Goal: Task Accomplishment & Management: Use online tool/utility

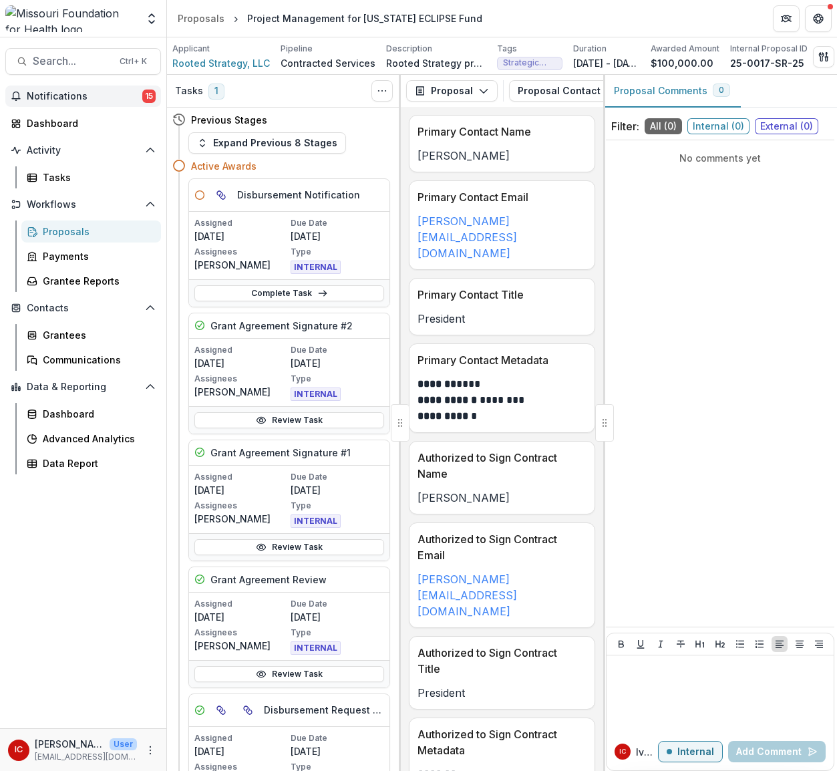
drag, startPoint x: 0, startPoint y: 0, endPoint x: 105, endPoint y: 94, distance: 140.6
click at [105, 94] on span "Notifications" at bounding box center [85, 96] width 116 height 11
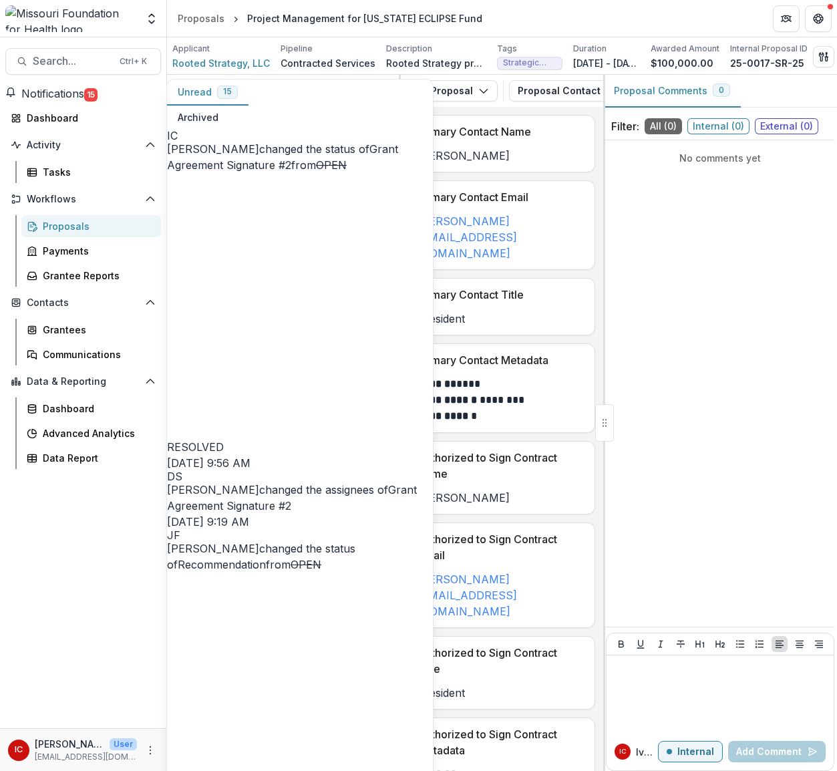
click at [258, 144] on link "Grant Agreement Signature #2" at bounding box center [282, 156] width 231 height 29
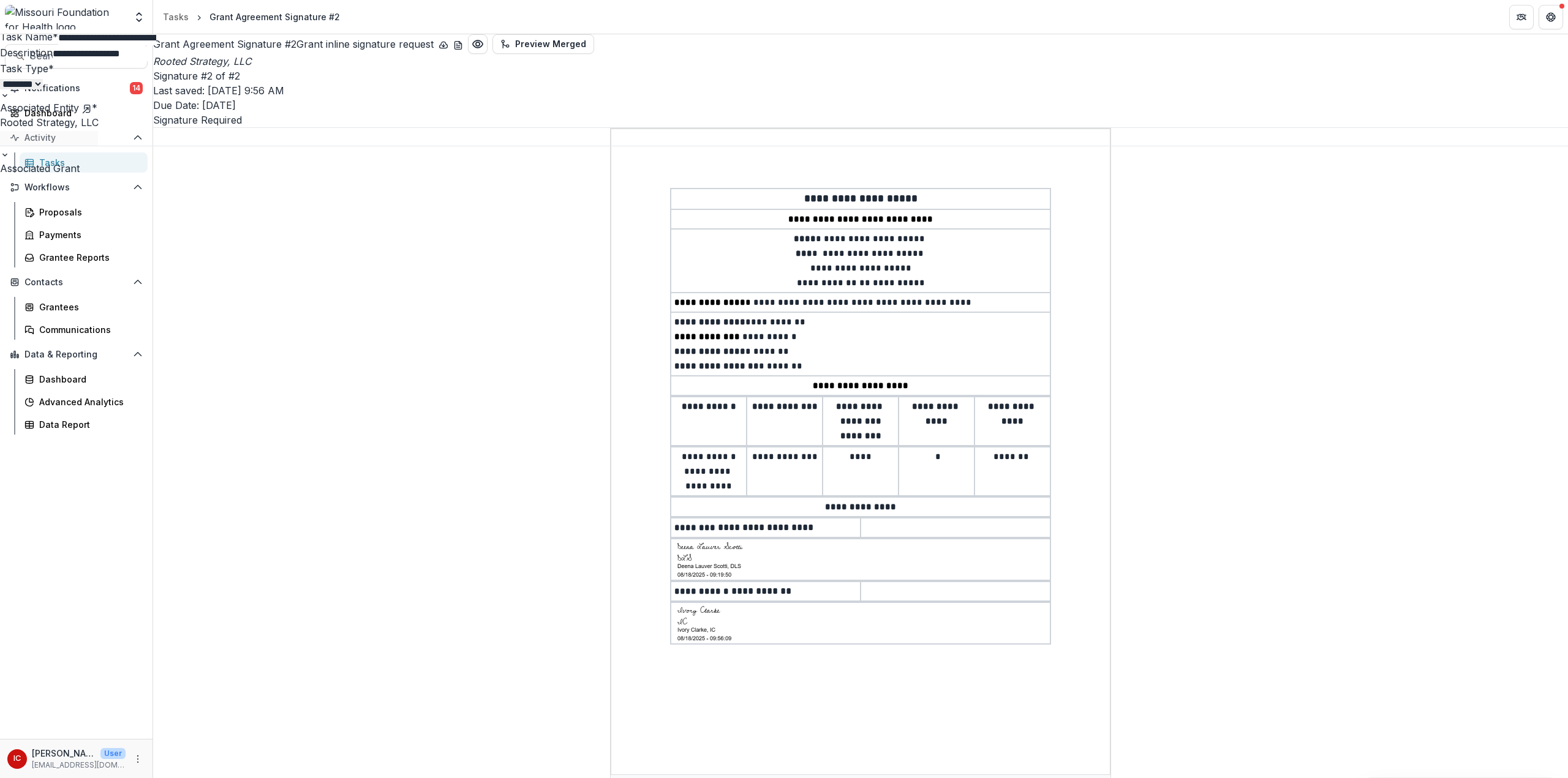
click at [767, 13] on icon "Close" at bounding box center [1551, 15] width 7 height 7
click at [82, 88] on span "Notifications" at bounding box center [77, 88] width 105 height 10
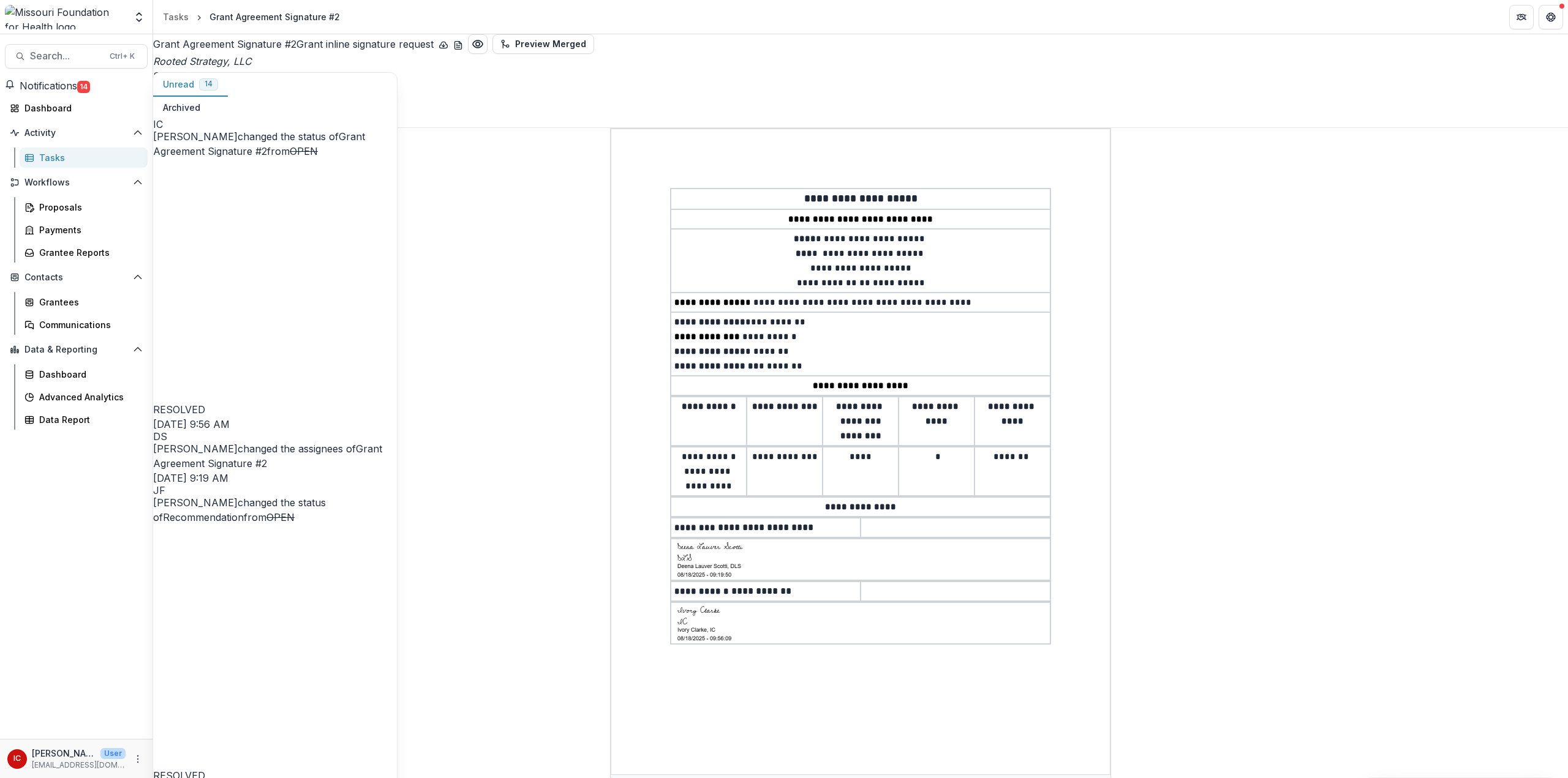
click at [231, 443] on link "Grant Agreement Signature #2" at bounding box center [268, 455] width 229 height 27
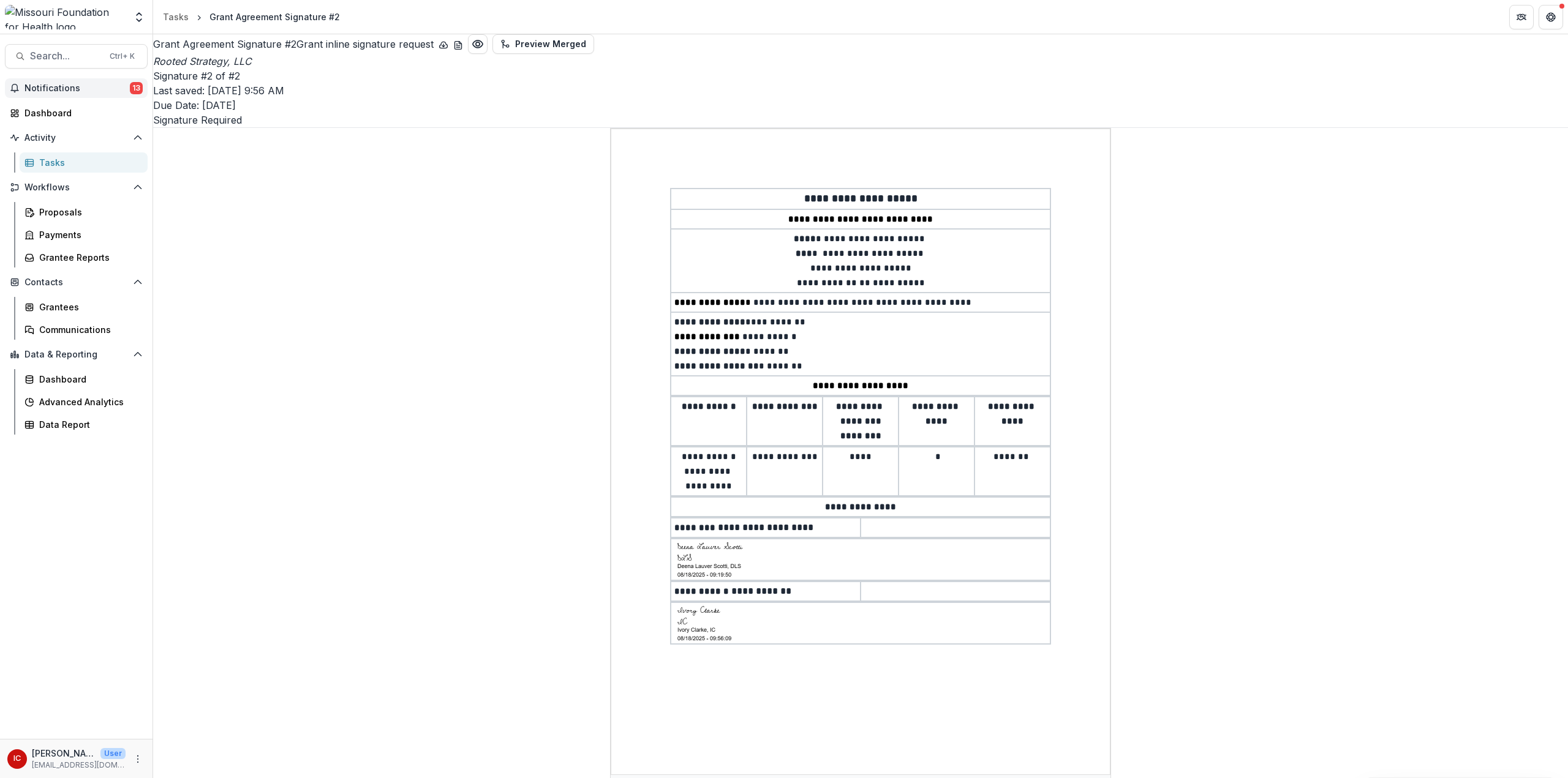
click at [77, 84] on span "Notifications" at bounding box center [77, 88] width 105 height 10
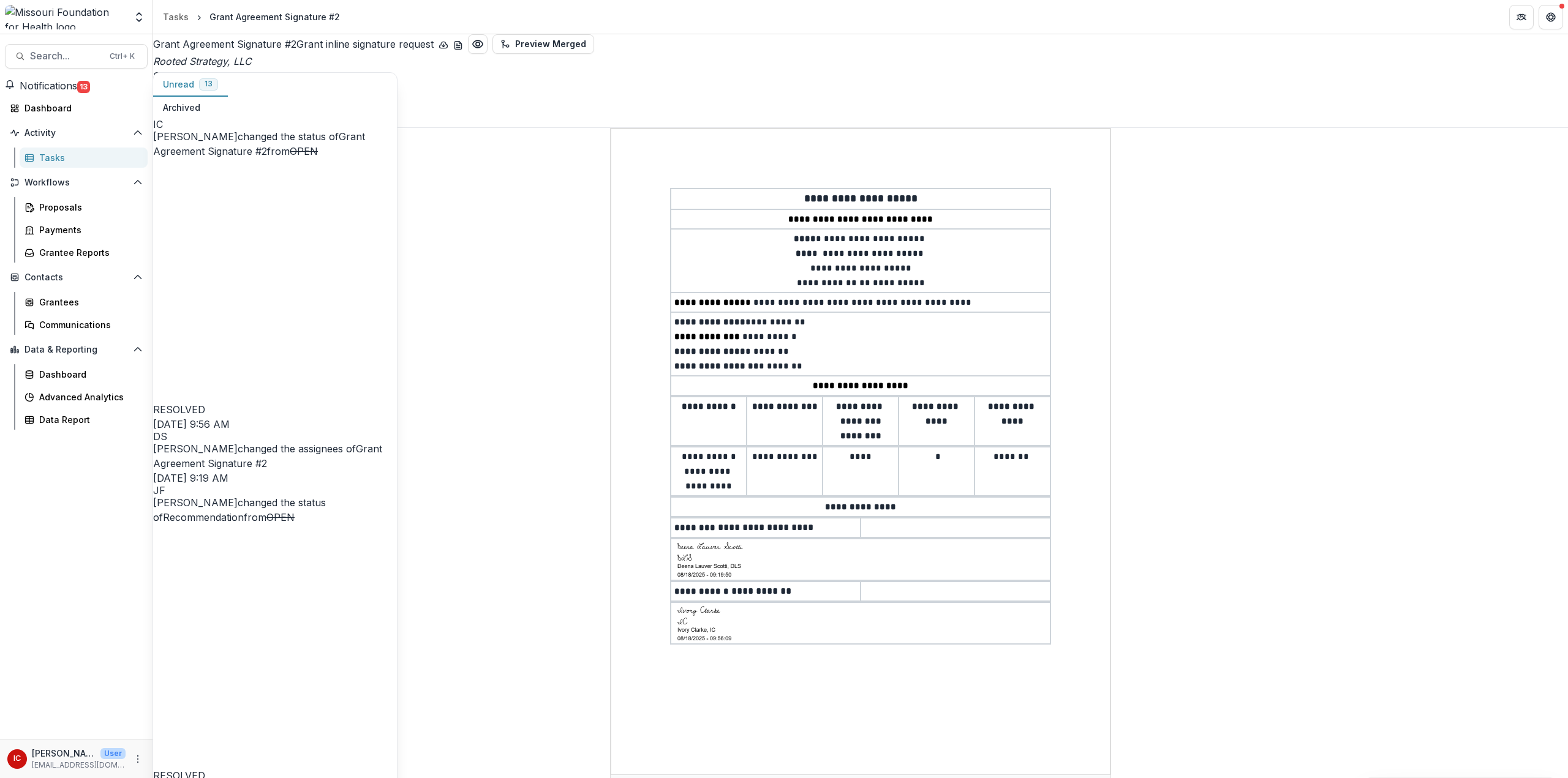
click at [239, 511] on link "Recommendation" at bounding box center [203, 517] width 81 height 12
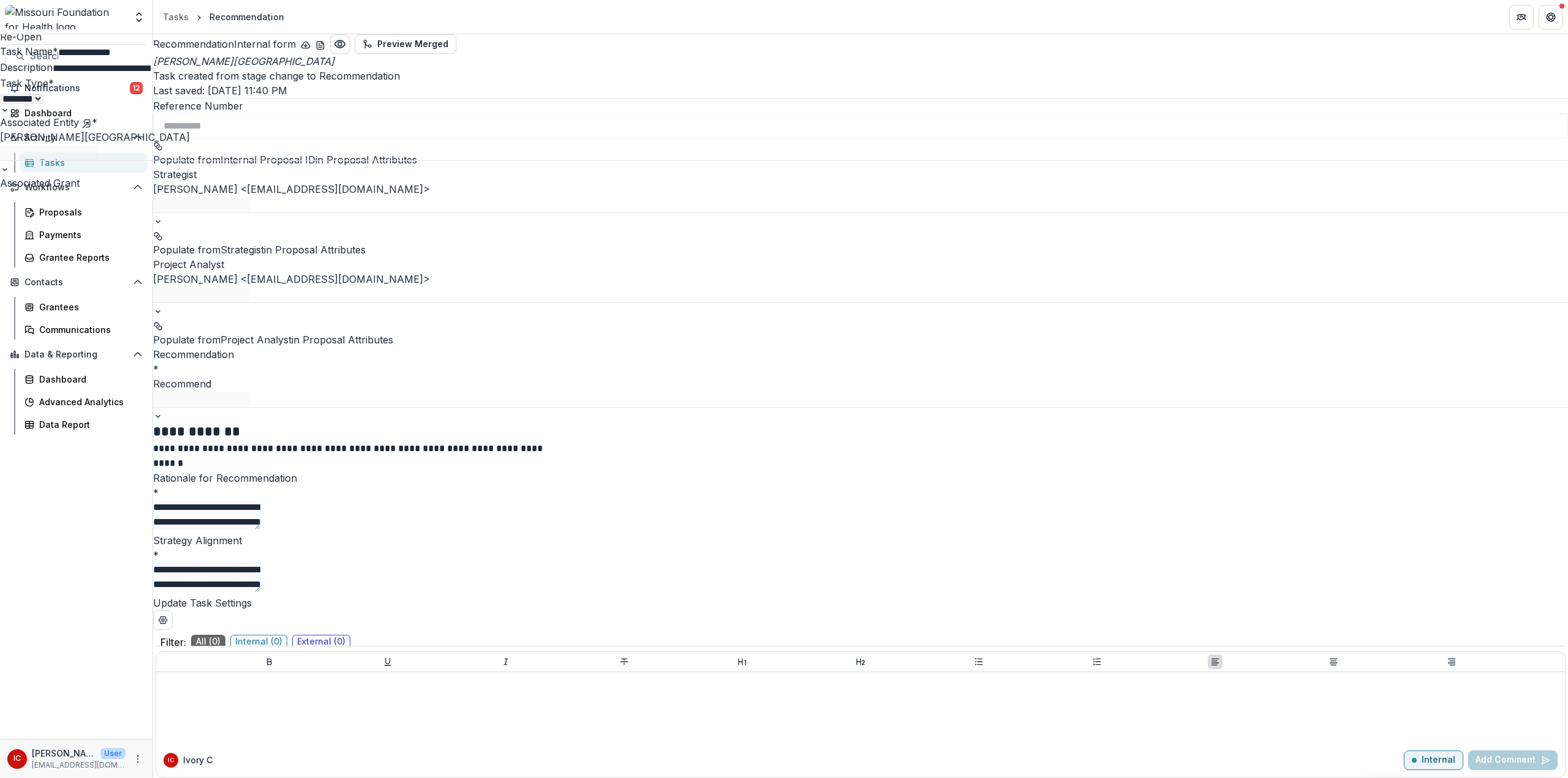
click at [767, 16] on icon "Close" at bounding box center [1551, 15] width 7 height 7
click at [118, 92] on span "Notifications" at bounding box center [77, 88] width 105 height 10
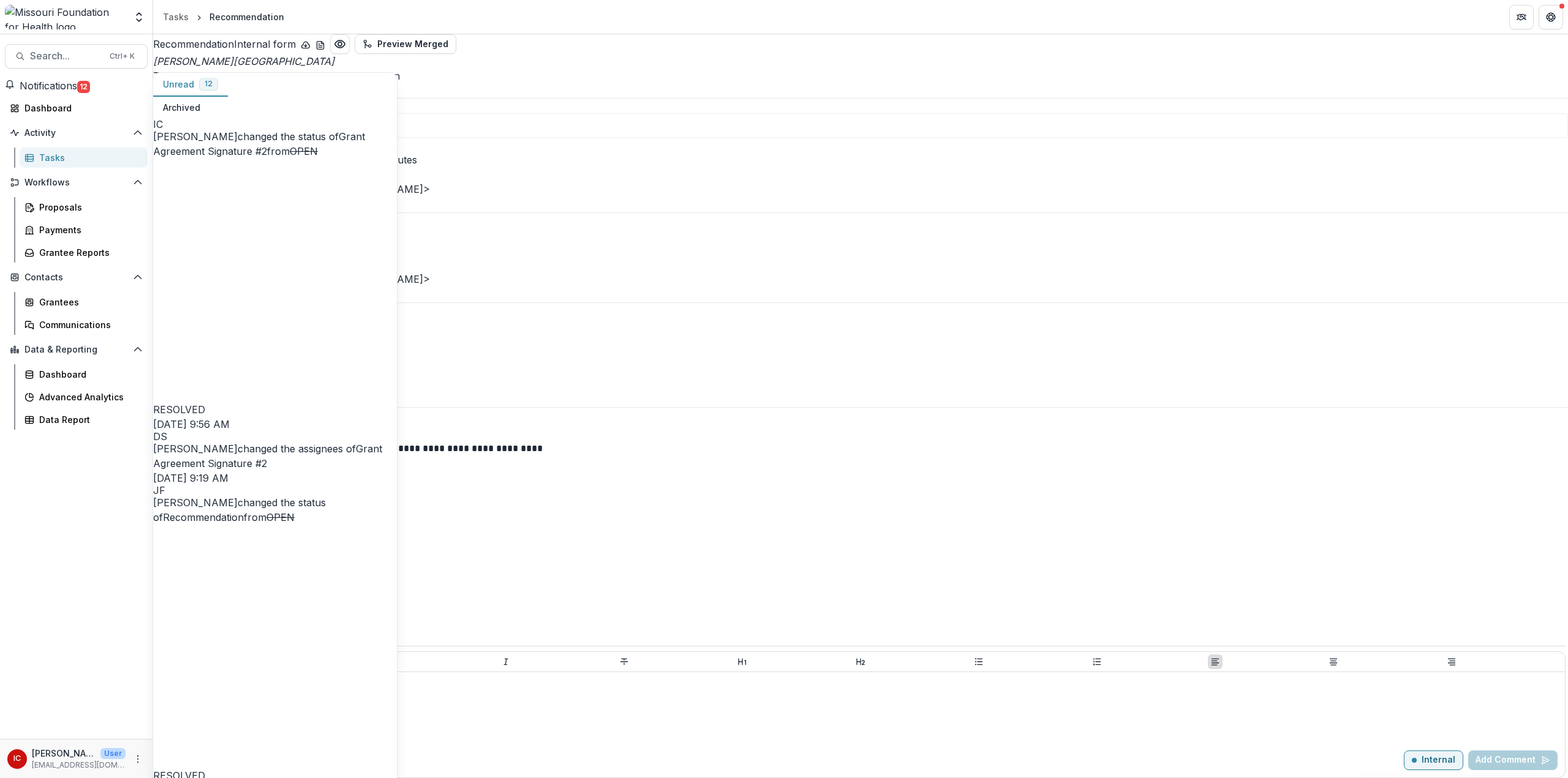
scroll to position [123, 0]
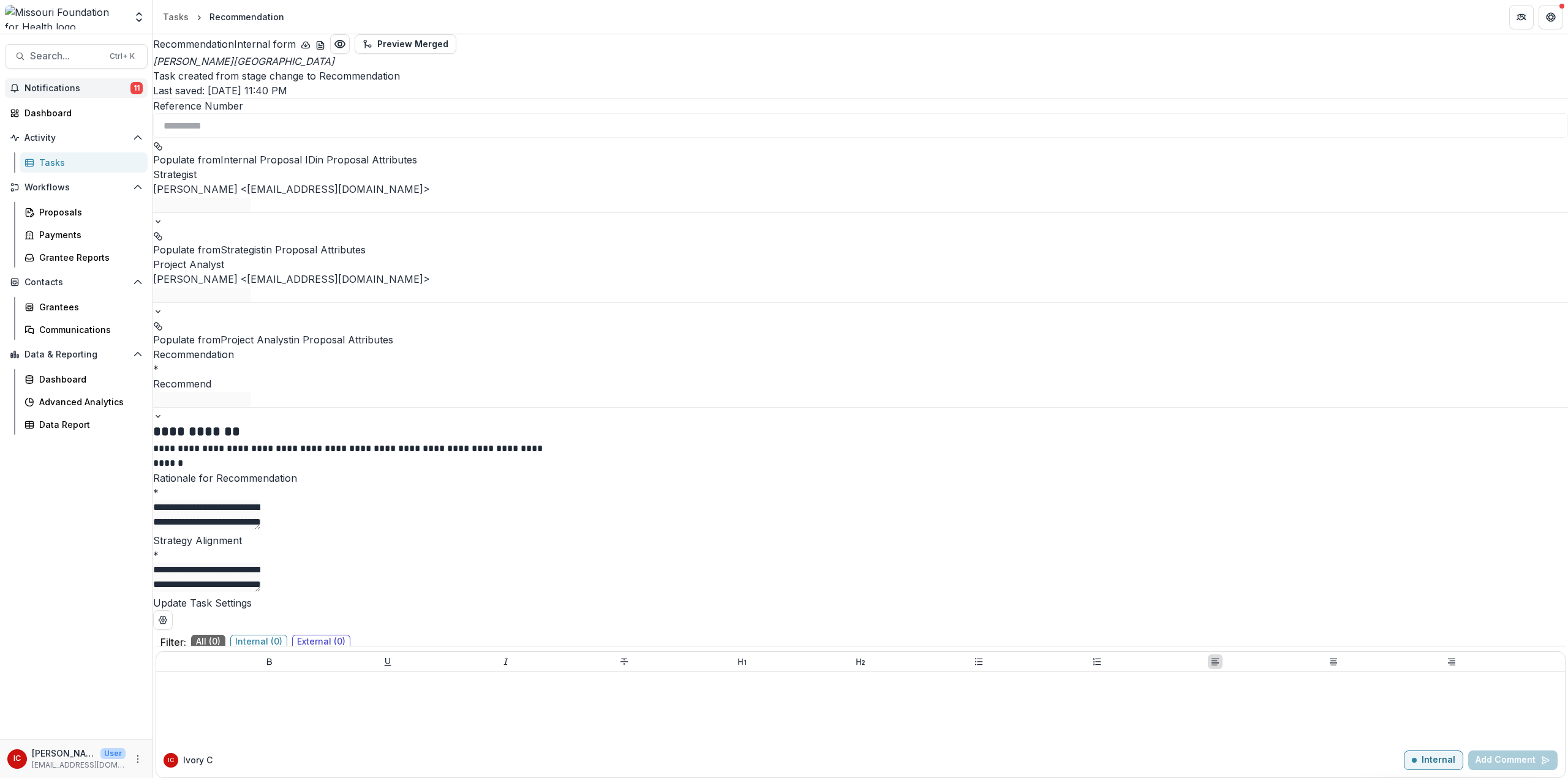
click at [136, 86] on span "11" at bounding box center [136, 88] width 12 height 12
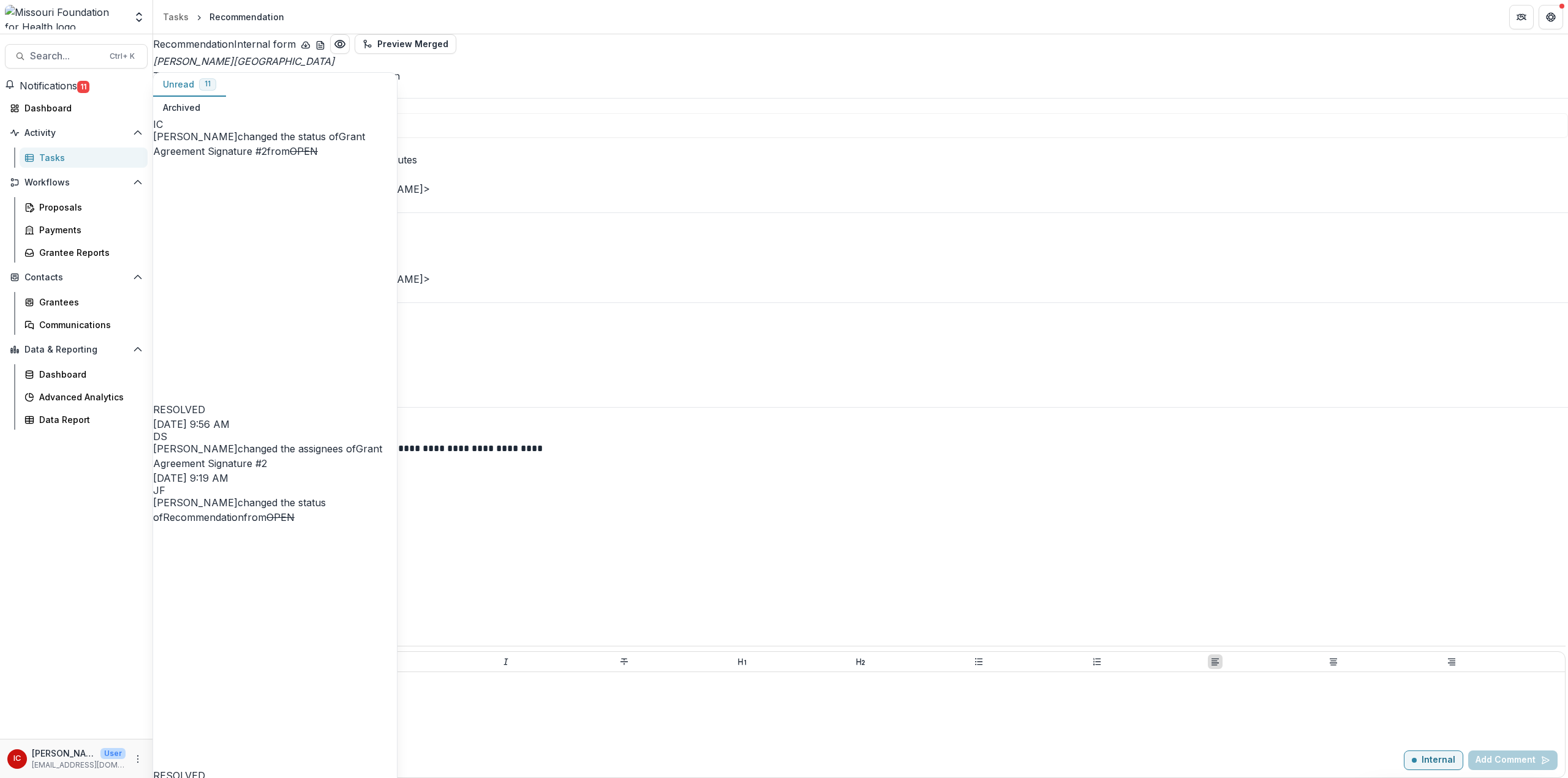
scroll to position [245, 0]
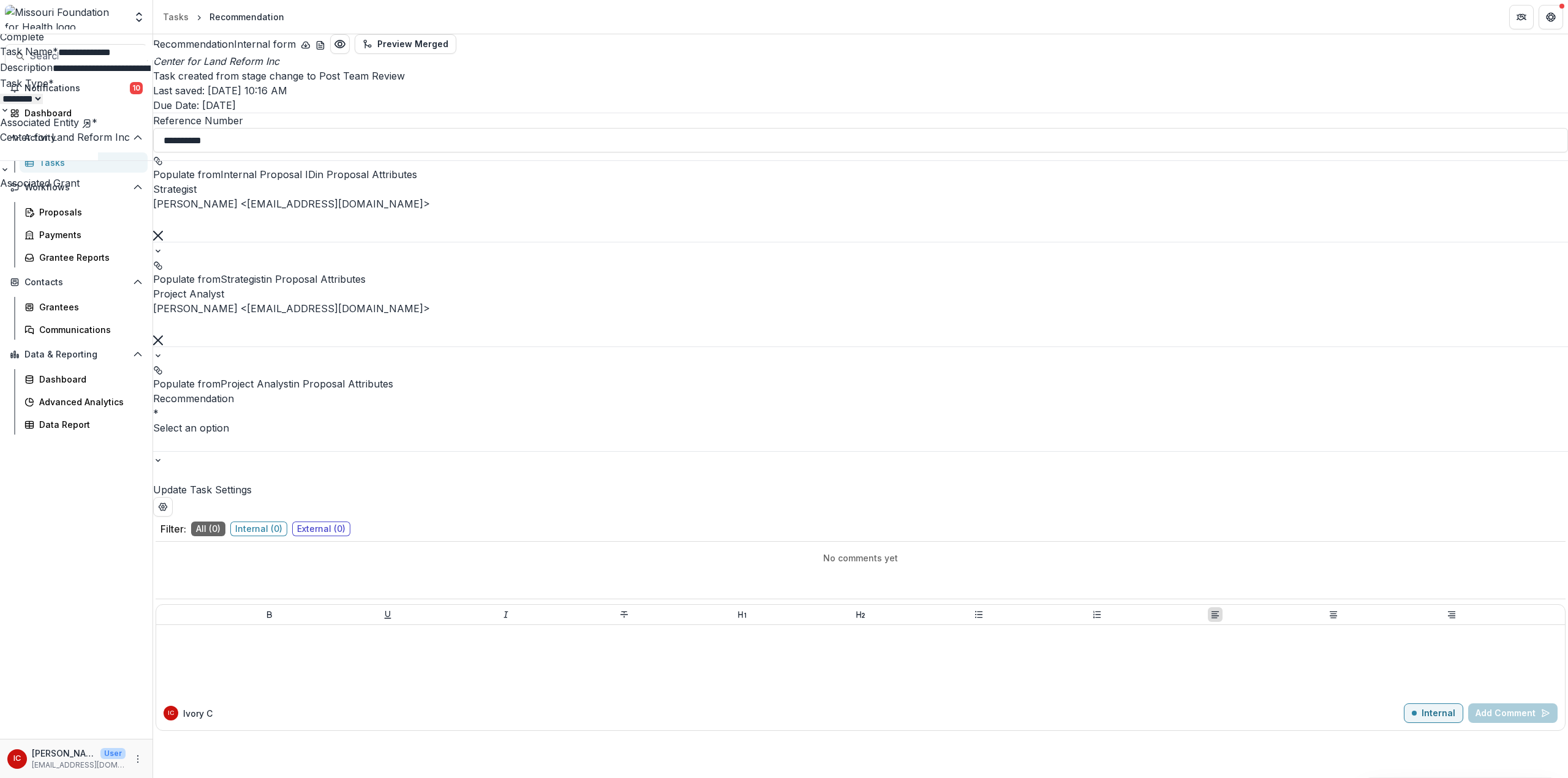
click at [652, 706] on div "**********" at bounding box center [784, 778] width 1568 height 0
click at [656, 435] on div at bounding box center [861, 443] width 1415 height 16
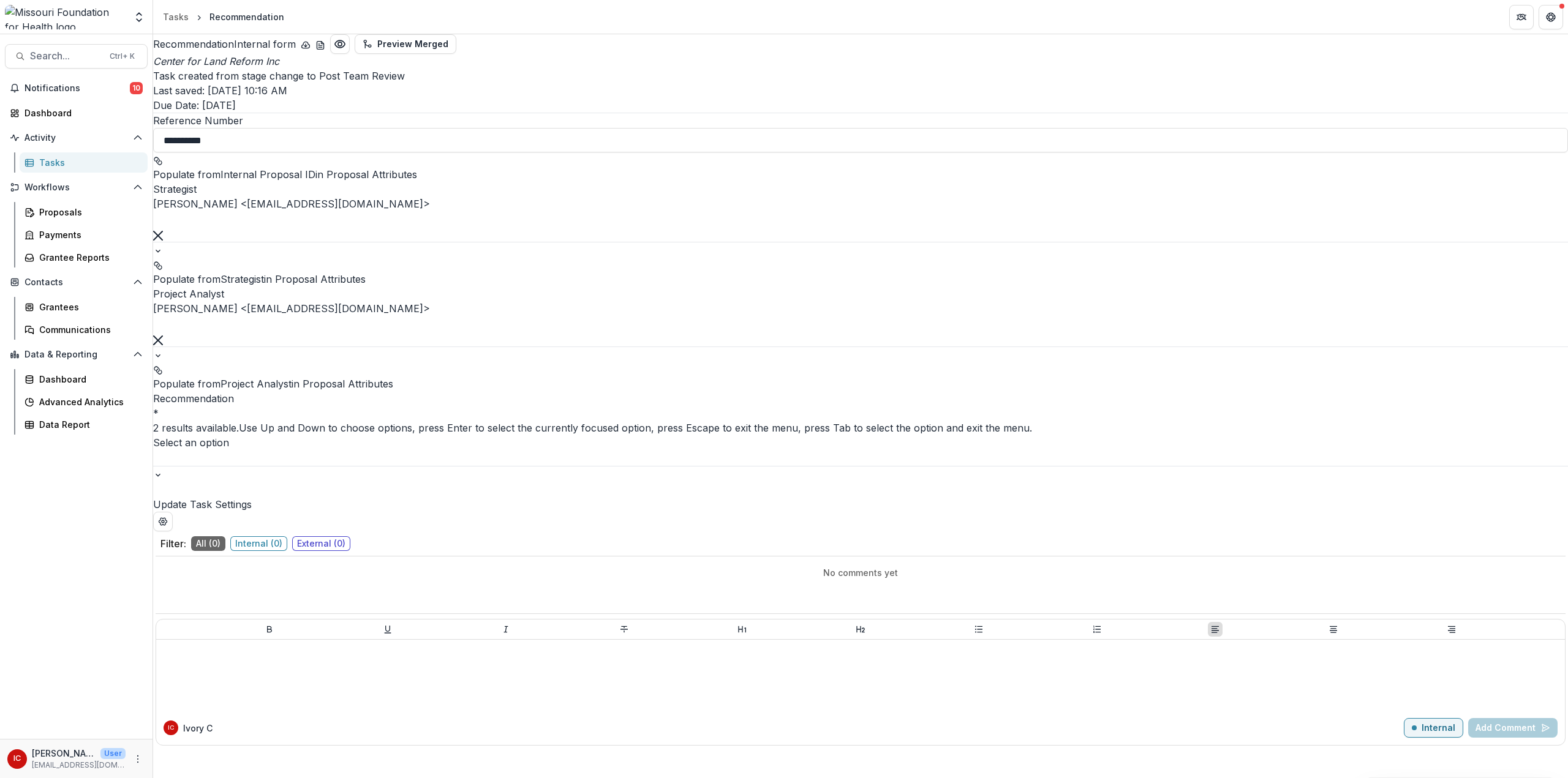
click at [767, 391] on label "Recommendation *" at bounding box center [861, 405] width 1415 height 28
click at [251, 451] on input "Recommendation *" at bounding box center [202, 458] width 98 height 15
